Goal: Transaction & Acquisition: Book appointment/travel/reservation

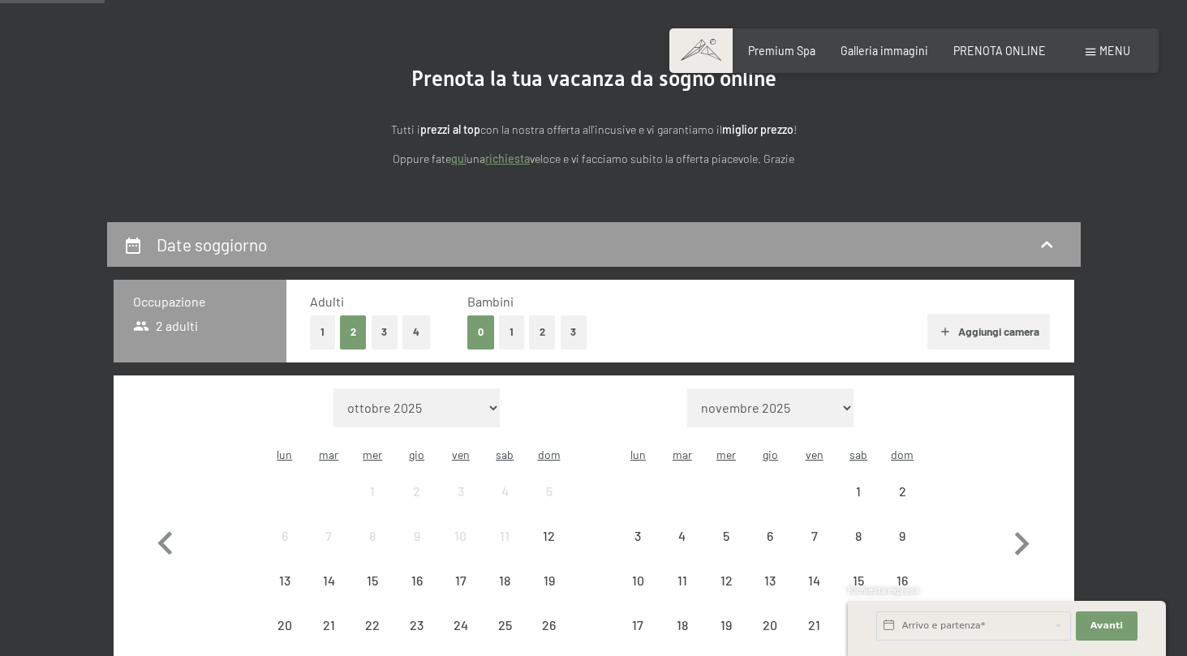
scroll to position [260, 0]
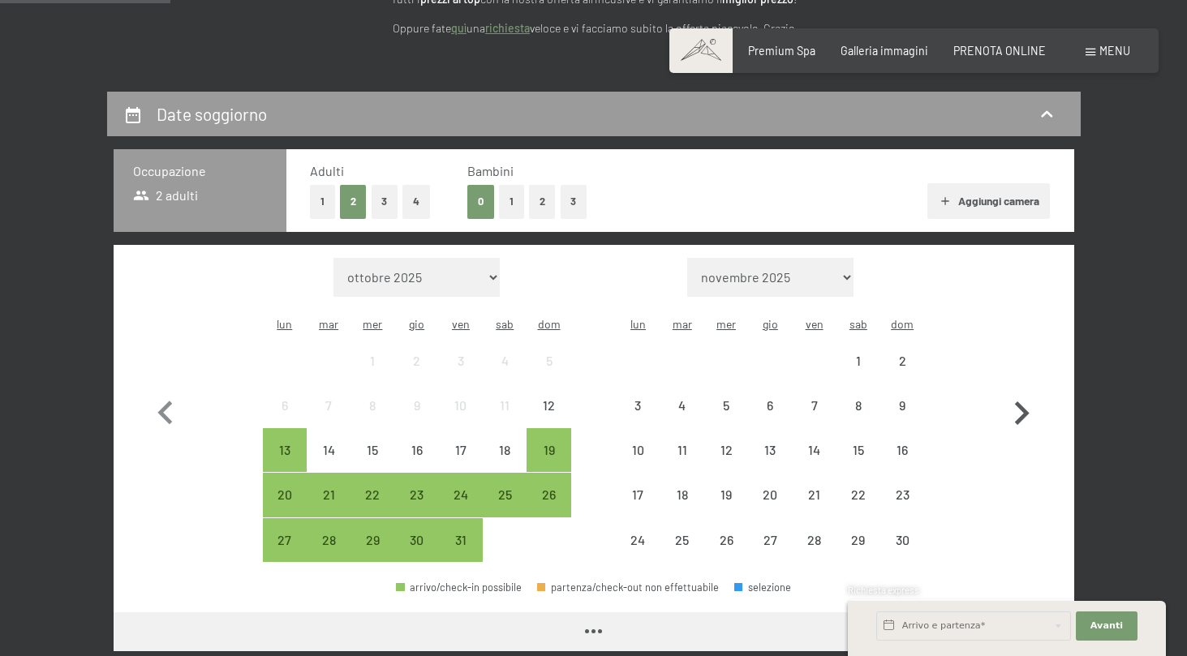
click at [1015, 390] on icon "button" at bounding box center [1021, 413] width 47 height 47
select select "[DATE]"
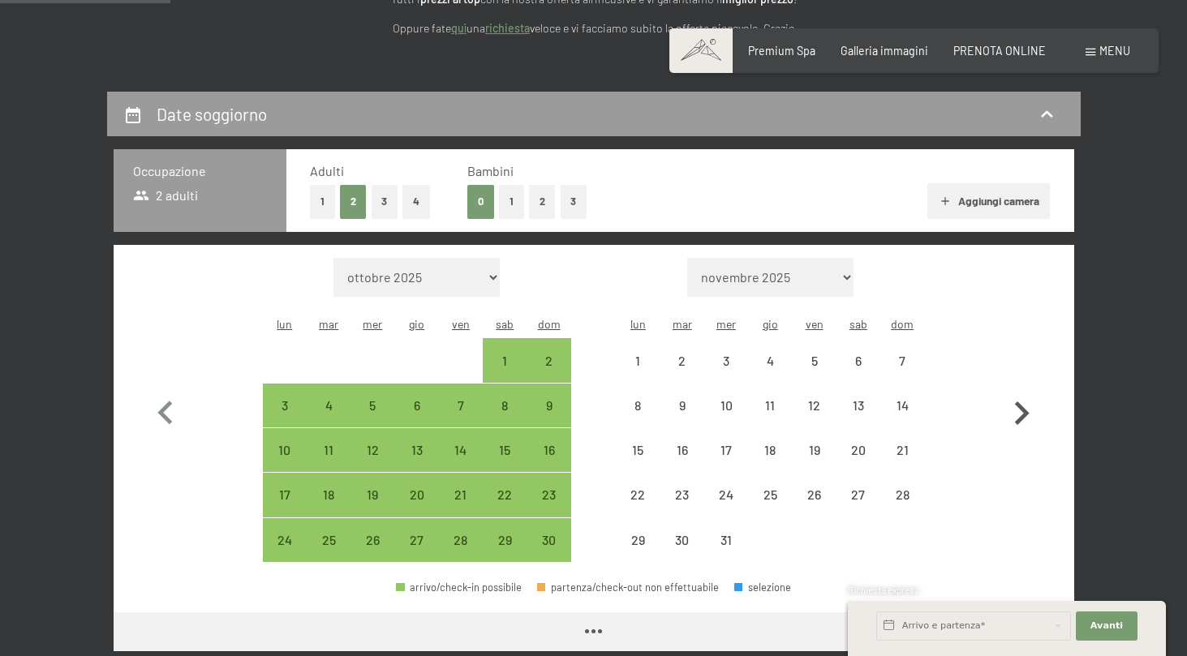
click at [1015, 390] on icon "button" at bounding box center [1021, 413] width 47 height 47
select select "[DATE]"
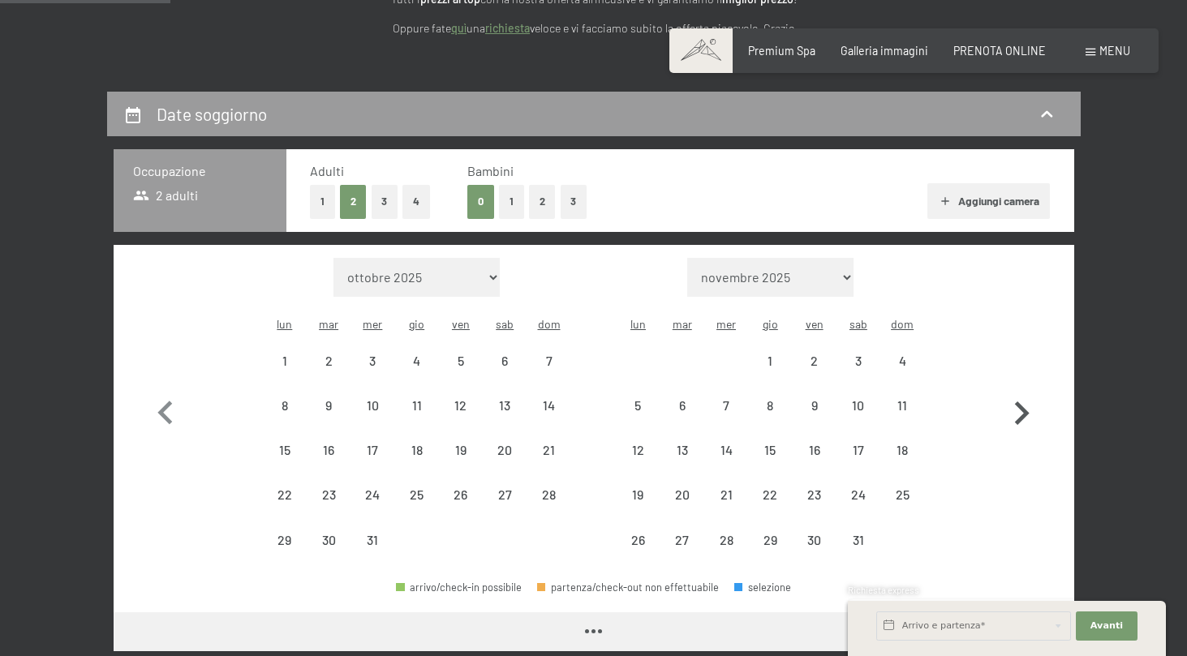
click at [1015, 390] on icon "button" at bounding box center [1021, 413] width 47 height 47
select select "[DATE]"
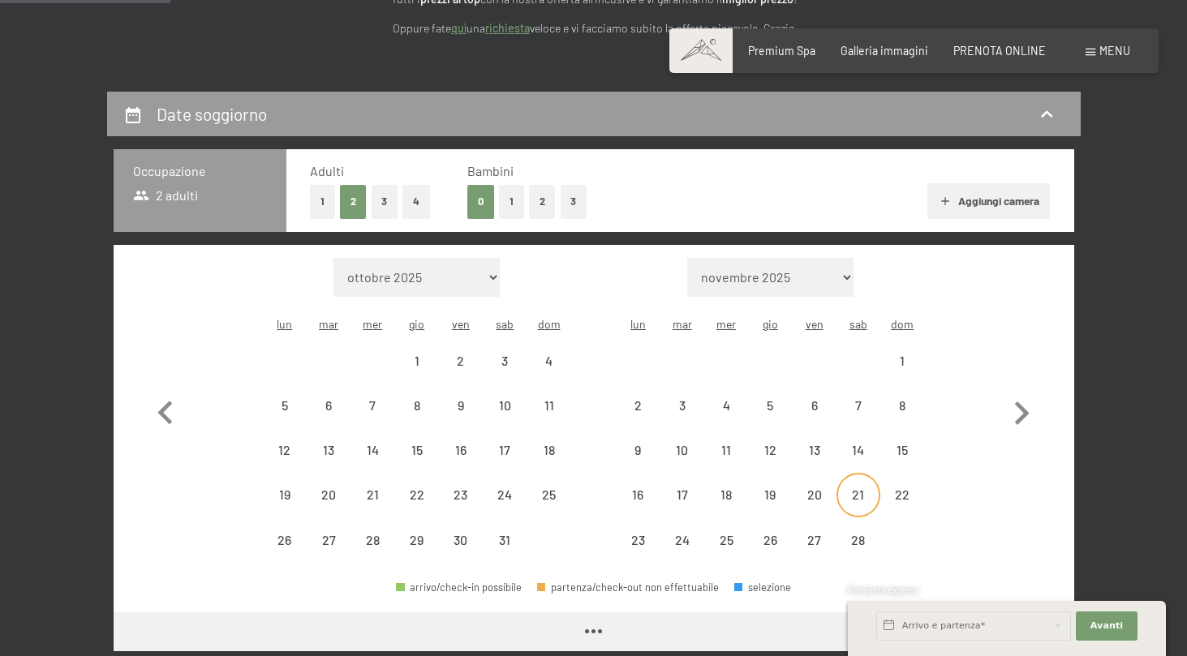
select select "[DATE]"
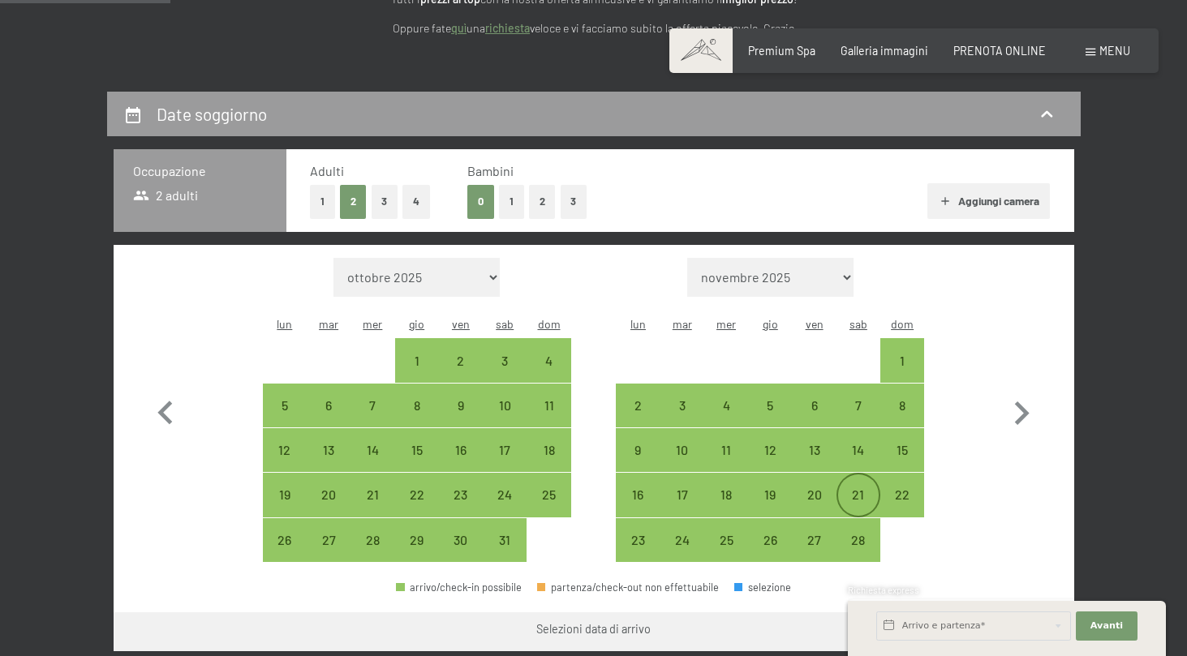
click at [851, 488] on div "21" at bounding box center [858, 508] width 41 height 41
select select "[DATE]"
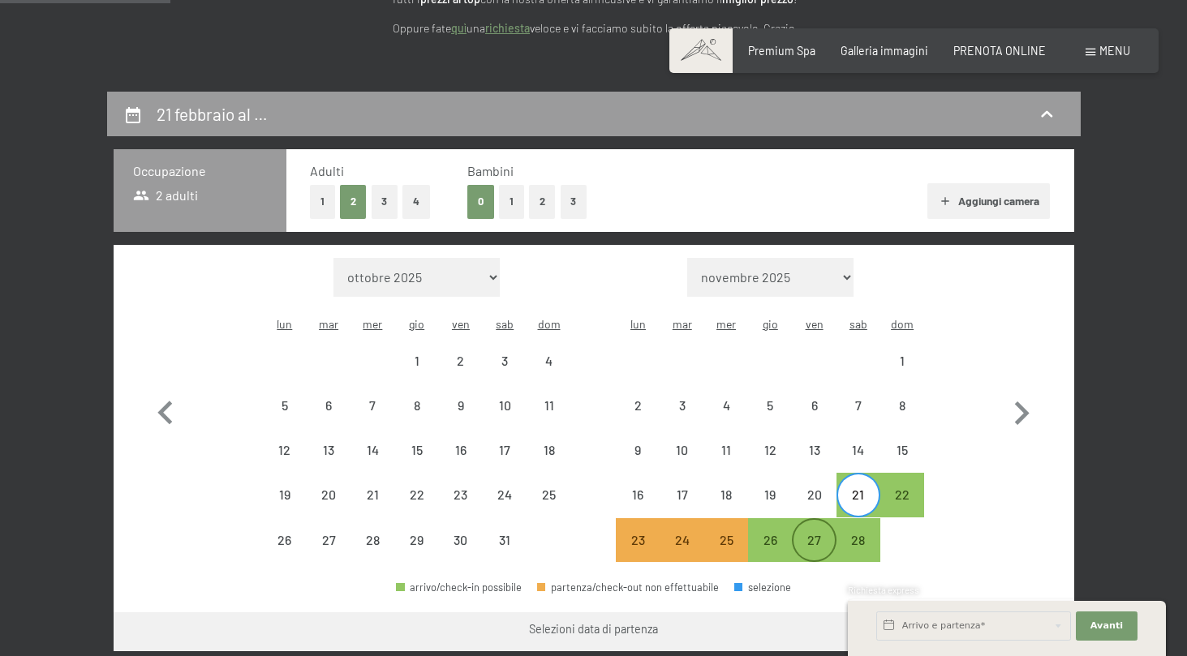
click at [810, 534] on div "27" at bounding box center [814, 554] width 41 height 41
select select "[DATE]"
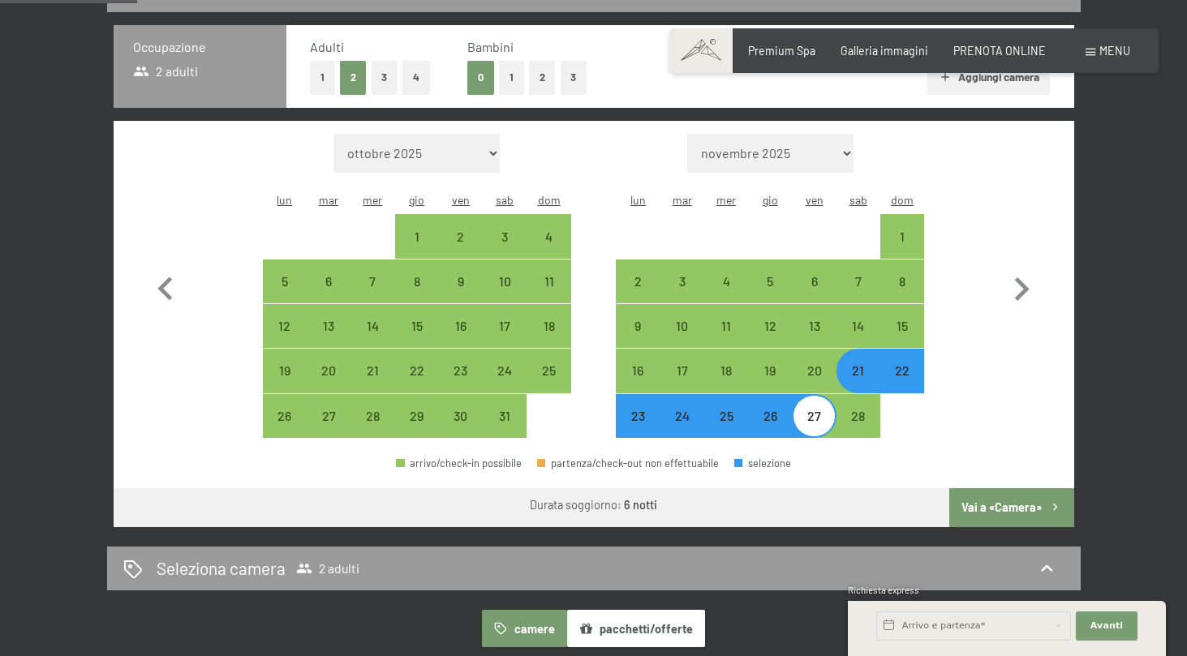
click at [1003, 459] on div "arrivo/check-in possibile partenza/check-out non effettuabile selezione" at bounding box center [594, 470] width 961 height 37
click at [1003, 488] on button "Vai a «Camera»" at bounding box center [1011, 507] width 124 height 39
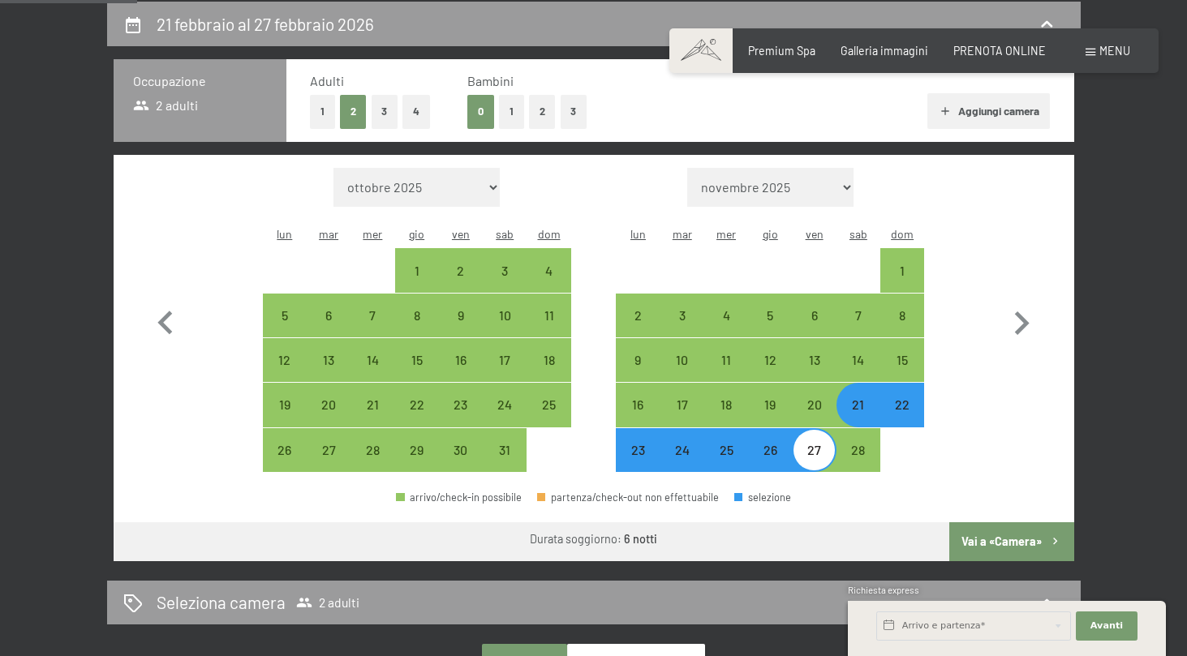
select select "[DATE]"
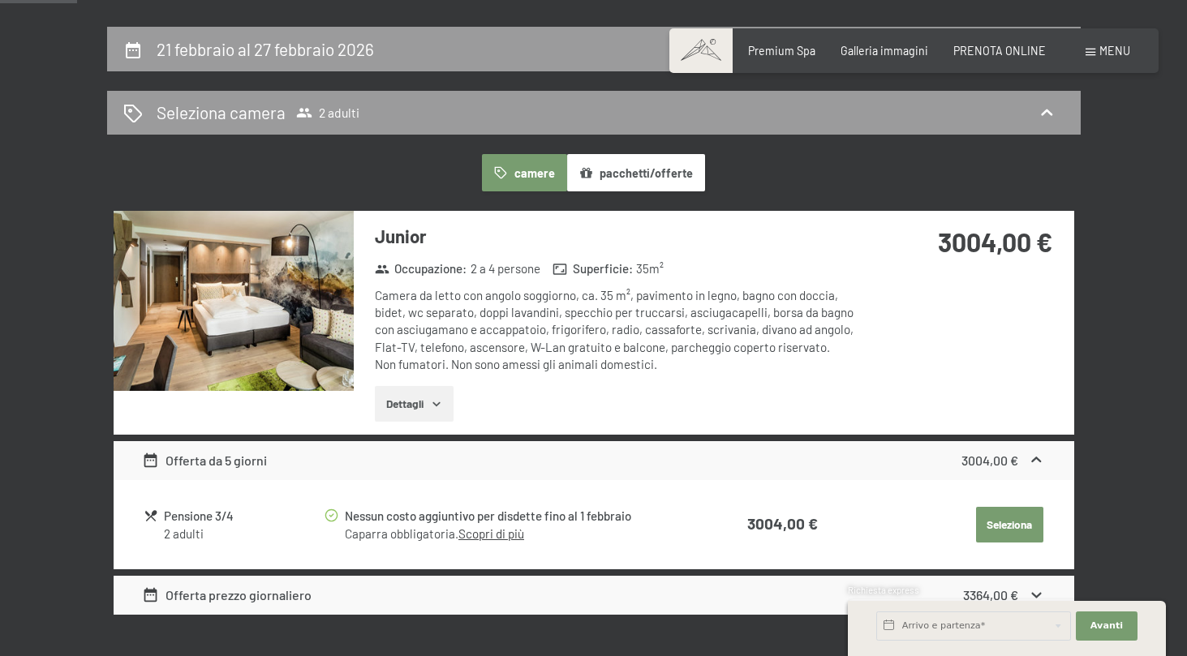
scroll to position [326, 0]
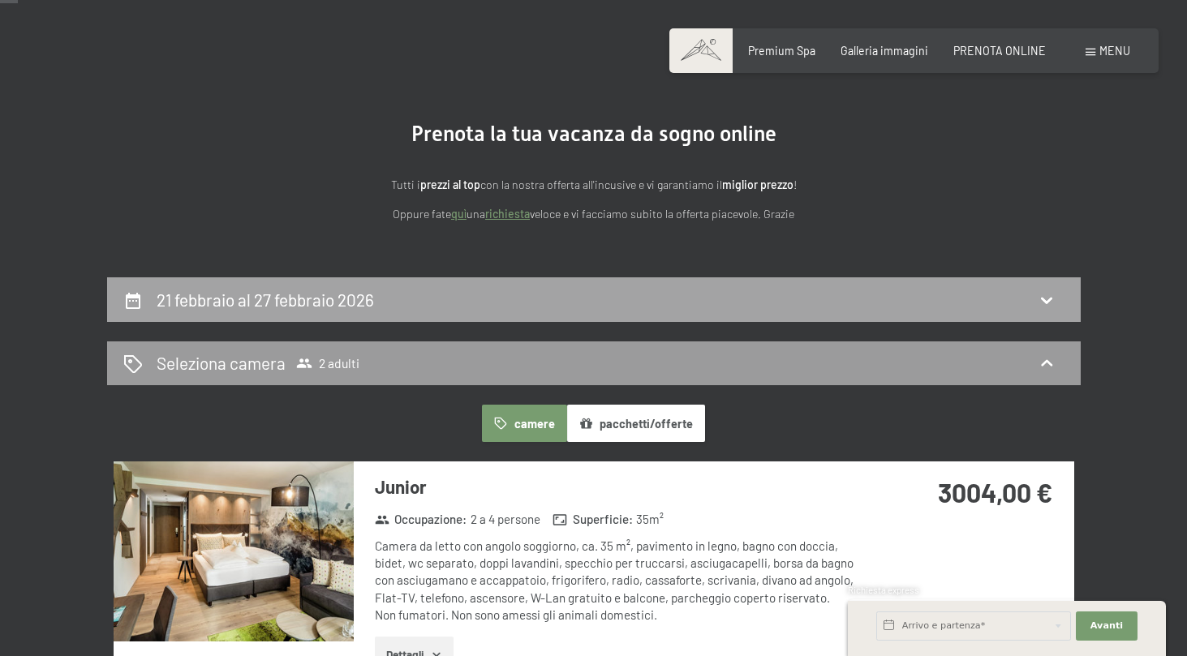
click at [488, 312] on div "21 febbraio al 27 febbraio 2026" at bounding box center [594, 299] width 974 height 45
select select "[DATE]"
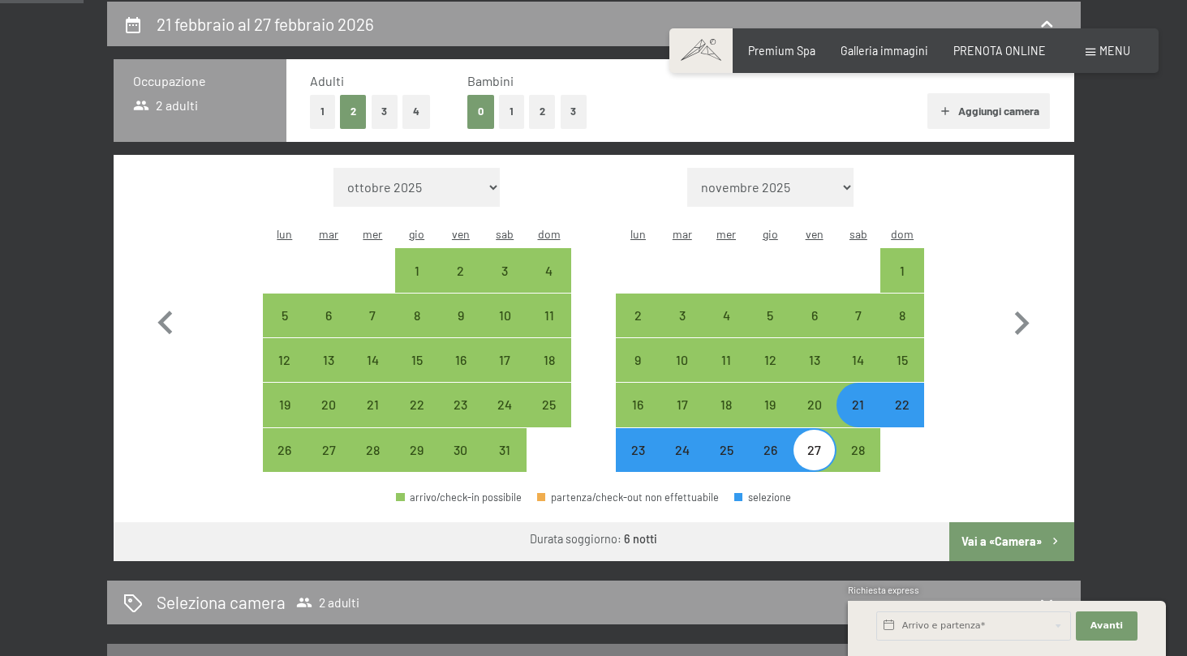
click at [838, 398] on div "21" at bounding box center [858, 418] width 41 height 41
select select "[DATE]"
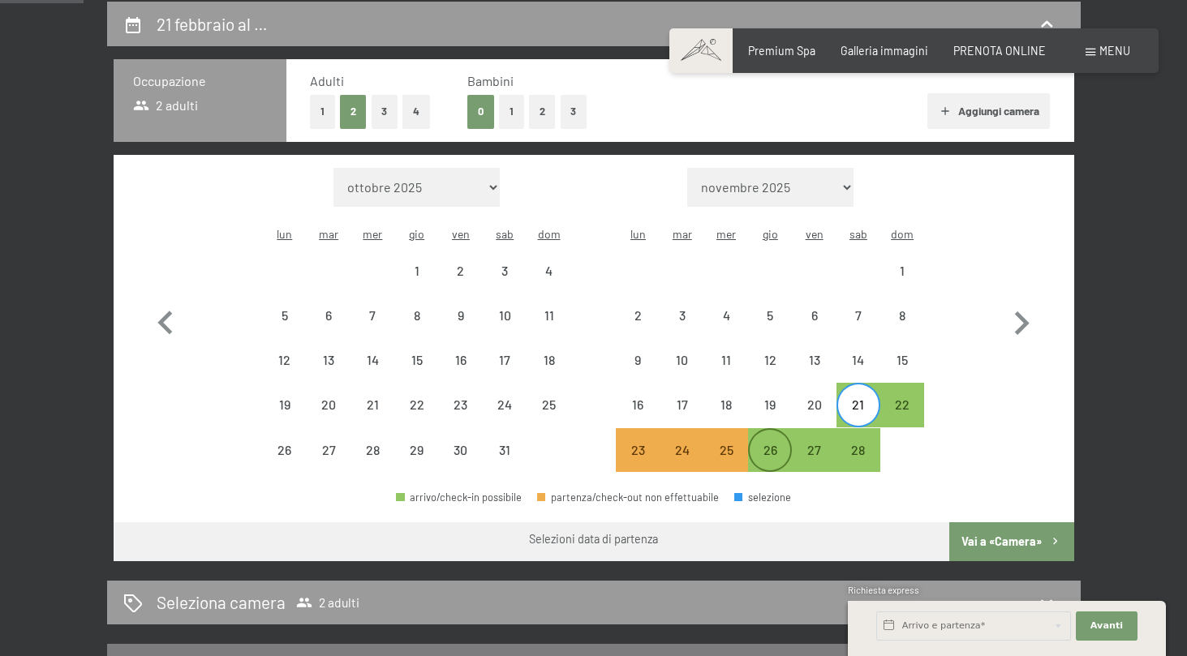
click at [765, 444] on div "26" at bounding box center [770, 464] width 41 height 41
select select "[DATE]"
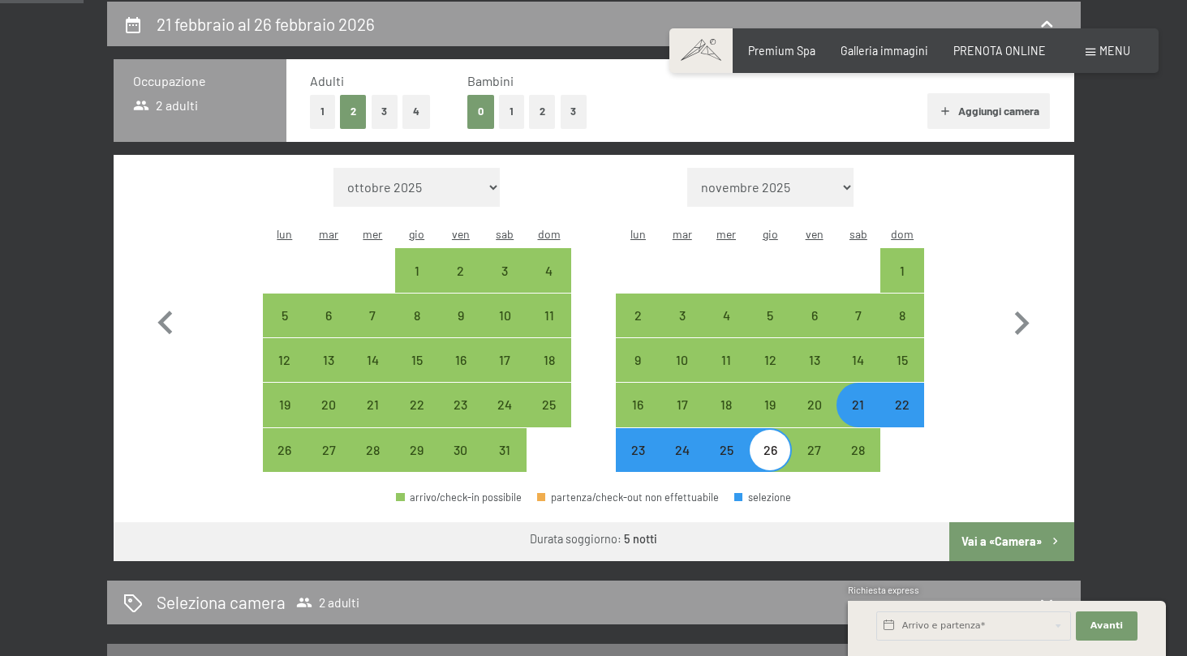
click at [964, 486] on div "arrivo/check-in possibile partenza/check-out non effettuabile selezione" at bounding box center [594, 504] width 961 height 37
click at [964, 523] on button "Vai a «Camera»" at bounding box center [1011, 542] width 124 height 39
select select "[DATE]"
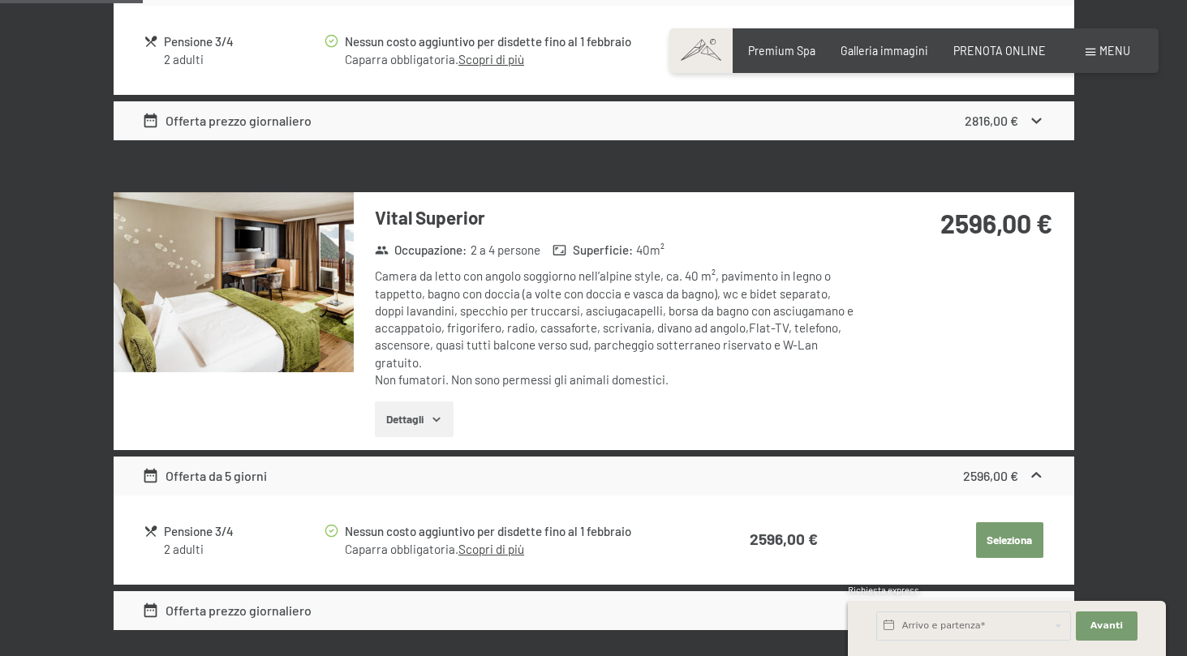
scroll to position [893, 0]
